Goal: Task Accomplishment & Management: Use online tool/utility

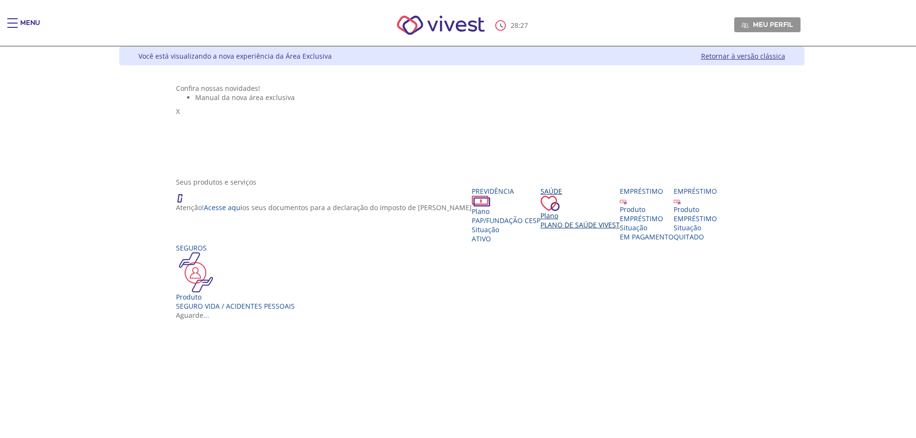
click at [540, 220] on div "Plano" at bounding box center [579, 215] width 79 height 9
click at [540, 229] on span "Plano de Saúde VIVEST" at bounding box center [579, 224] width 79 height 9
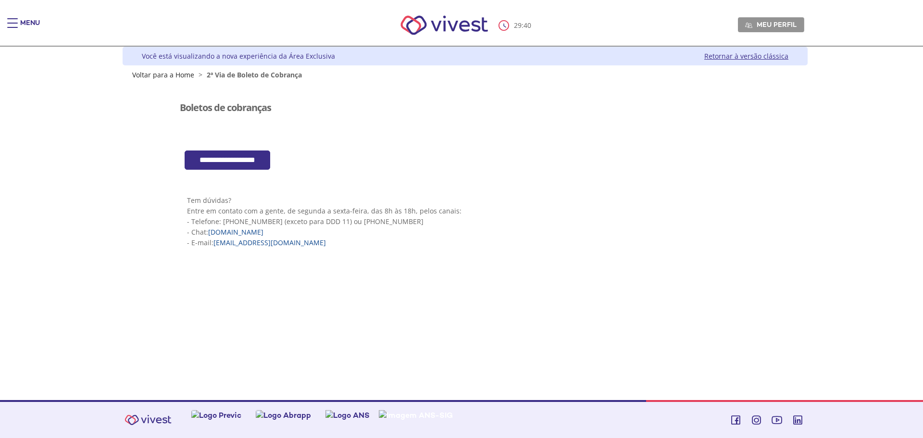
click at [245, 160] on input "**********" at bounding box center [228, 160] width 86 height 20
